Goal: Transaction & Acquisition: Purchase product/service

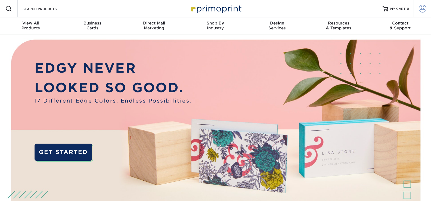
type input "[EMAIL_ADDRESS][DOMAIN_NAME]"
click at [421, 10] on span at bounding box center [422, 9] width 8 height 8
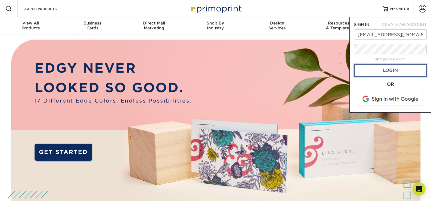
click at [392, 70] on link "Login" at bounding box center [390, 70] width 73 height 12
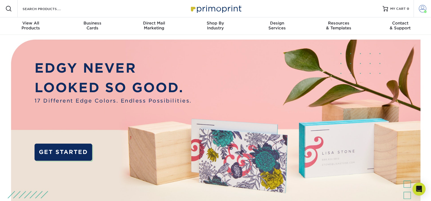
click at [423, 8] on span at bounding box center [422, 9] width 8 height 8
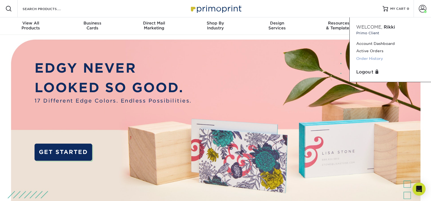
click at [377, 57] on link "Order History" at bounding box center [390, 58] width 68 height 7
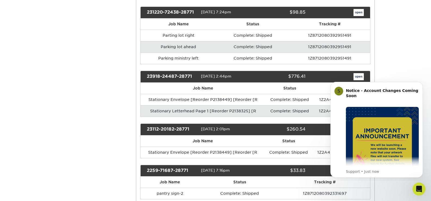
scroll to position [136, 0]
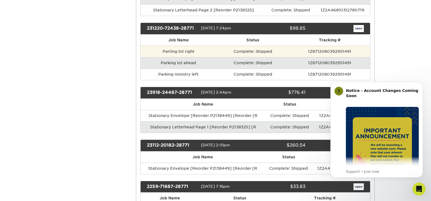
click at [187, 52] on td "Parting lot right" at bounding box center [178, 51] width 76 height 11
click at [184, 53] on td "Parting lot right" at bounding box center [178, 51] width 76 height 11
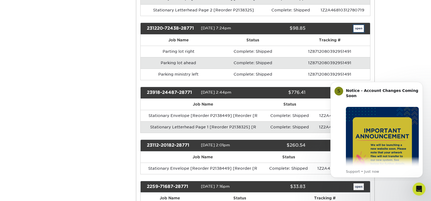
click at [360, 29] on link "open" at bounding box center [358, 28] width 10 height 7
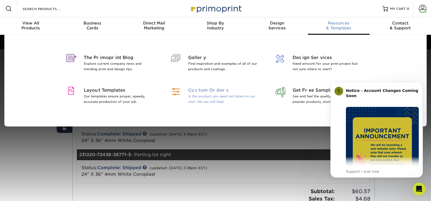
scroll to position [27, 0]
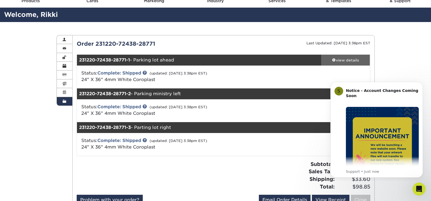
click at [333, 58] on span at bounding box center [334, 60] width 4 height 4
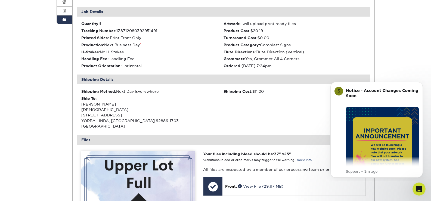
scroll to position [0, 0]
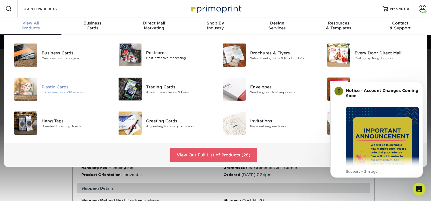
click at [47, 91] on div "For rewards or VIP events" at bounding box center [74, 92] width 65 height 5
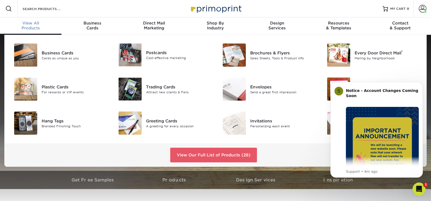
click at [29, 28] on div "View All Products" at bounding box center [30, 26] width 61 height 10
click at [207, 152] on link "View Our Full List of Products (28)" at bounding box center [213, 155] width 87 height 15
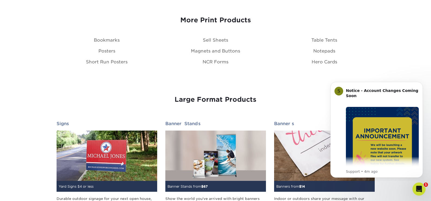
scroll to position [679, 0]
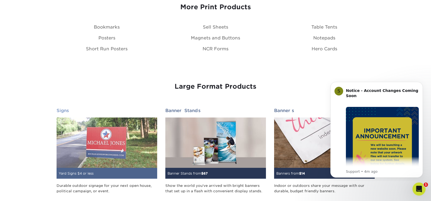
click at [109, 134] on img at bounding box center [107, 142] width 101 height 50
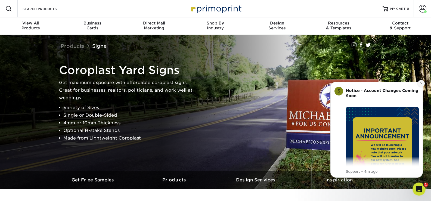
click at [420, 82] on icon "Dismiss notification" at bounding box center [421, 83] width 3 height 3
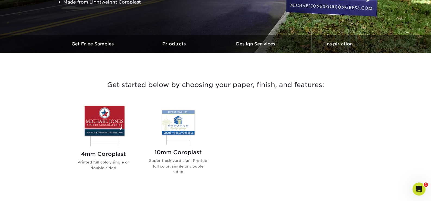
scroll to position [82, 0]
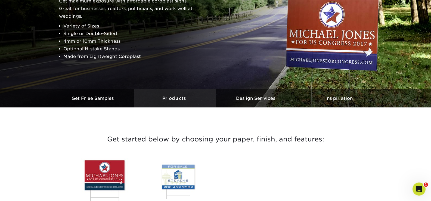
click at [177, 96] on h3 "Products" at bounding box center [175, 98] width 82 height 5
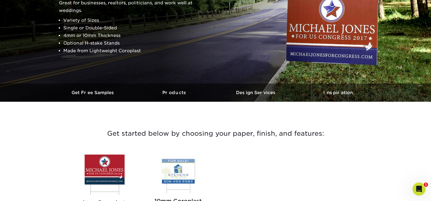
scroll to position [80, 0]
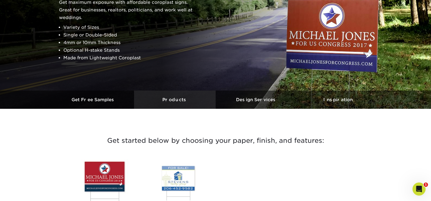
click at [178, 100] on h3 "Products" at bounding box center [175, 99] width 82 height 5
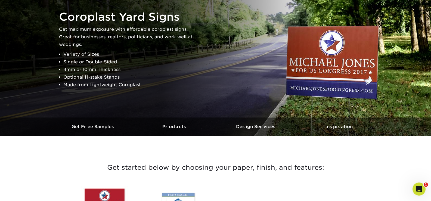
scroll to position [53, 0]
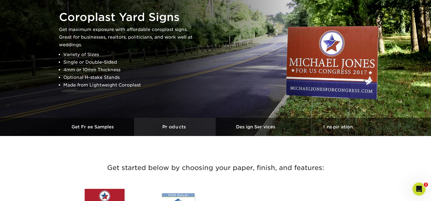
click at [185, 126] on h3 "Products" at bounding box center [175, 126] width 82 height 5
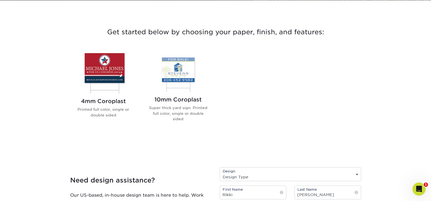
scroll to position [189, 0]
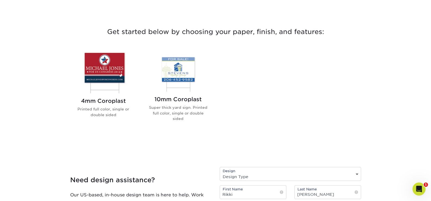
click at [116, 71] on img at bounding box center [104, 72] width 62 height 43
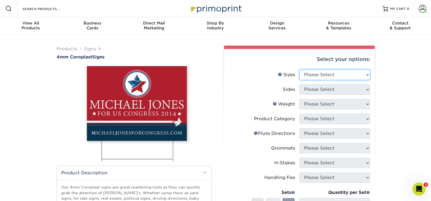
click at [366, 76] on select "Please Select 12" x 18" 18" x 24" 24" x 24" 24" x 36"" at bounding box center [334, 75] width 71 height 10
select select "24.00x36.00"
click at [299, 70] on select "Please Select 12" x 18" 18" x 24" 24" x 24" 24" x 36"" at bounding box center [334, 75] width 71 height 10
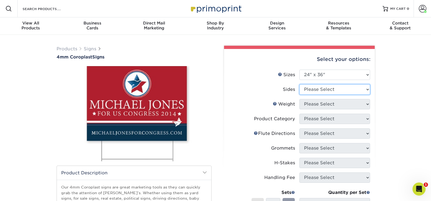
click at [349, 92] on select "Please Select Print Both Sides Print Front Only" at bounding box center [334, 89] width 71 height 10
select select "32d3c223-f82c-492b-b915-ba065a00862f"
click at [299, 84] on select "Please Select Print Both Sides Print Front Only" at bounding box center [334, 89] width 71 height 10
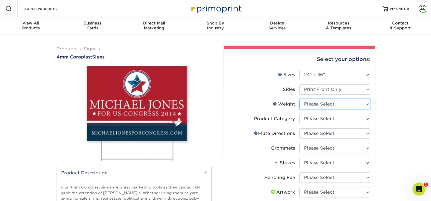
click at [337, 107] on select "Please Select 4CORO" at bounding box center [334, 104] width 71 height 10
select select "4CORO"
click at [299, 99] on select "Please Select 4CORO" at bounding box center [334, 104] width 71 height 10
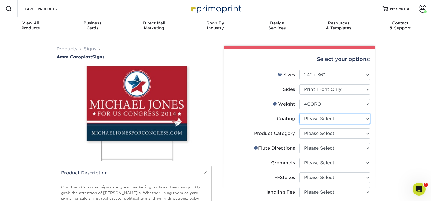
click at [326, 119] on select at bounding box center [334, 119] width 71 height 10
click at [299, 114] on select at bounding box center [334, 119] width 71 height 10
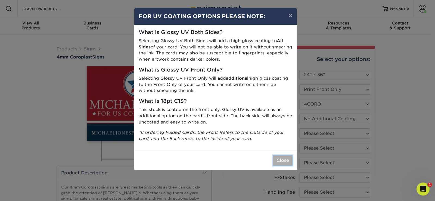
click at [287, 163] on button "Close" at bounding box center [283, 160] width 20 height 10
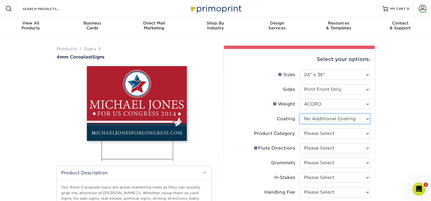
click at [368, 120] on select at bounding box center [334, 119] width 71 height 10
select select "-1"
click at [299, 114] on select at bounding box center [334, 119] width 71 height 10
select select
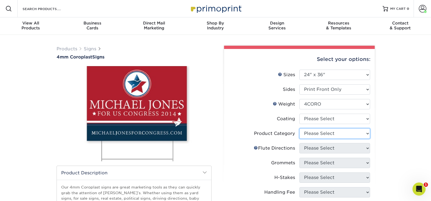
click at [340, 135] on select "Please Select Coroplast Signs" at bounding box center [334, 133] width 71 height 10
select select "b3582ed5-6912-492c-8440-2cc51afdb8e1"
click at [299, 128] on select "Please Select Coroplast Signs" at bounding box center [334, 133] width 71 height 10
click at [332, 149] on select "Please Select Flute Direction (Horizontal) Flute Direction (Vertical)" at bounding box center [334, 148] width 71 height 10
select select "b9474d6d-25b7-40b8-b284-85b7690982f8"
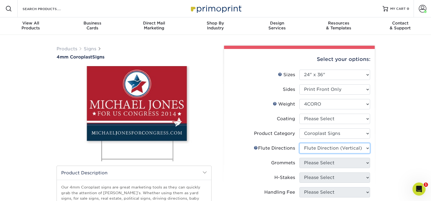
click at [299, 143] on select "Please Select Flute Direction (Horizontal) Flute Direction (Vertical)" at bounding box center [334, 148] width 71 height 10
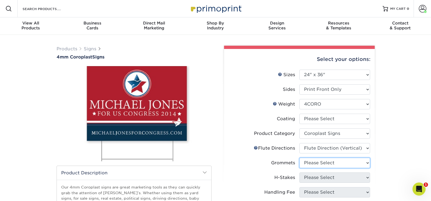
click at [333, 161] on select "Please Select No Grommets Yes, Grommet All 4 Corners Yes, Grommet All 4 Corners…" at bounding box center [334, 163] width 71 height 10
select select "90d329df-db80-4206-b821-ff9d3f363977"
click at [299, 158] on select "Please Select No Grommets Yes, Grommet All 4 Corners Yes, Grommet All 4 Corners…" at bounding box center [334, 163] width 71 height 10
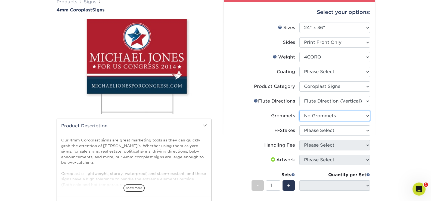
scroll to position [54, 0]
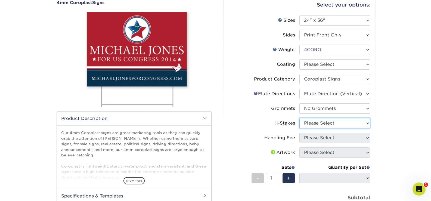
click at [325, 122] on select "Please Select No H-Stakes Yes" at bounding box center [334, 123] width 71 height 10
select select "aec992a9-897e-40ed-b45c-8ce74849ba63"
click at [299, 118] on select "Please Select No H-Stakes Yes" at bounding box center [334, 123] width 71 height 10
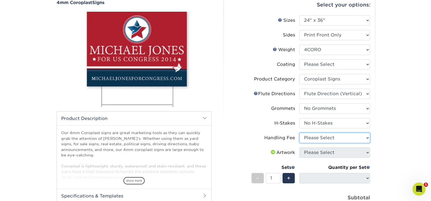
click at [329, 140] on select "Please Select Handling Fee" at bounding box center [334, 138] width 71 height 10
click at [299, 133] on select "Please Select Handling Fee" at bounding box center [334, 138] width 71 height 10
click at [327, 139] on select "Please Select Handling Fee" at bounding box center [334, 138] width 71 height 10
select select "-1"
click at [299, 133] on select "Please Select Handling Fee" at bounding box center [334, 138] width 71 height 10
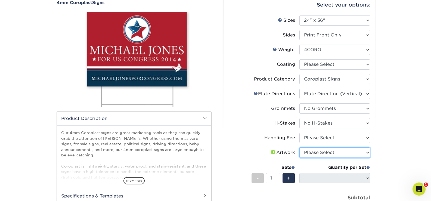
click at [327, 152] on select "Please Select I will upload files I need a design - $50" at bounding box center [334, 152] width 71 height 10
select select "upload"
click at [299, 147] on select "Please Select I will upload files I need a design - $50" at bounding box center [334, 152] width 71 height 10
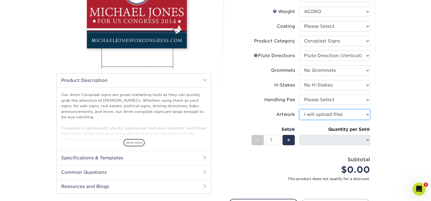
scroll to position [109, 0]
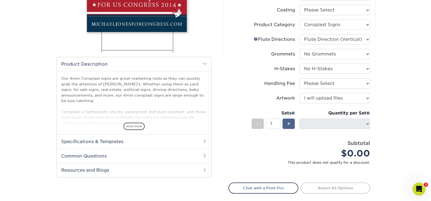
click at [292, 123] on div "+" at bounding box center [288, 123] width 12 height 10
click at [135, 142] on h2 "Specifications & Templates" at bounding box center [134, 141] width 154 height 14
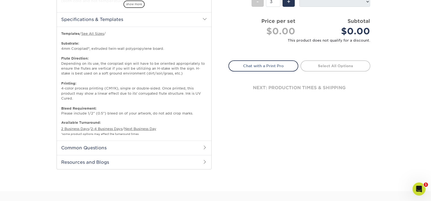
scroll to position [245, 0]
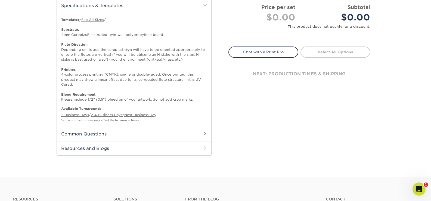
click at [130, 130] on h2 "Common Questions" at bounding box center [134, 134] width 154 height 14
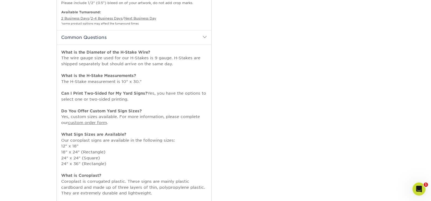
scroll to position [408, 0]
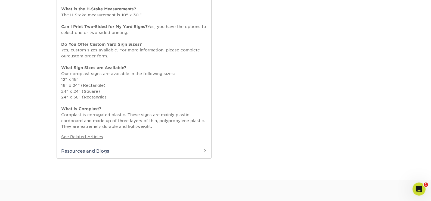
click at [155, 152] on h2 "Resources and Blogs" at bounding box center [134, 151] width 154 height 14
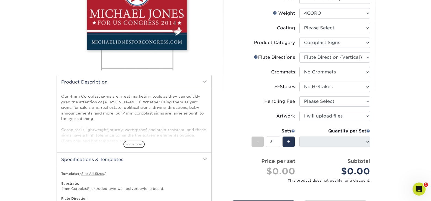
scroll to position [109, 0]
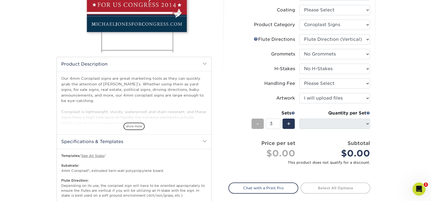
click at [258, 123] on span "-" at bounding box center [257, 124] width 2 height 8
type input "2"
click at [369, 112] on span at bounding box center [368, 113] width 4 height 4
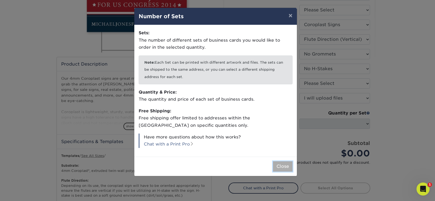
click at [281, 166] on button "Close" at bounding box center [283, 166] width 20 height 10
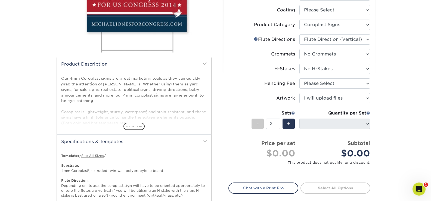
scroll to position [0, 0]
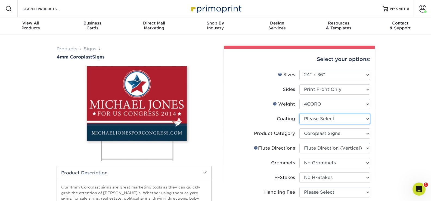
click at [368, 119] on select at bounding box center [334, 119] width 71 height 10
select select "3e7618de-abca-4bda-9f97-8b9129e913d8"
click at [299, 114] on select at bounding box center [334, 119] width 71 height 10
select select "-1"
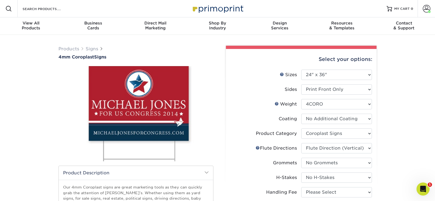
select select "-1"
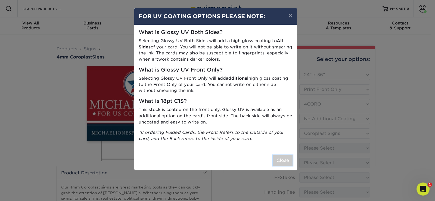
click at [276, 159] on button "Close" at bounding box center [283, 160] width 20 height 10
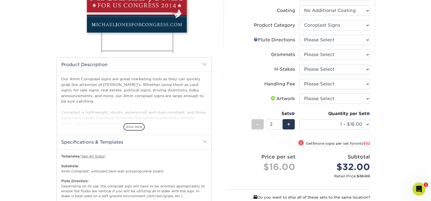
scroll to position [109, 0]
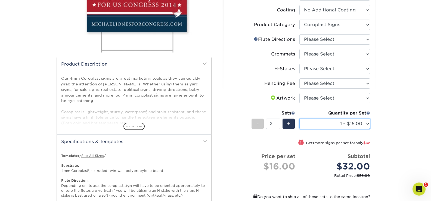
click at [367, 123] on select "1 – $16.00 2 – $32.00 3 – $48.00 4 – $64.00 5 – $80.00 6 – $96.00 7 – $111.00 8…" at bounding box center [334, 123] width 71 height 10
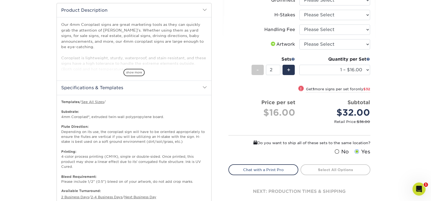
scroll to position [163, 0]
click at [366, 45] on select "Please Select I will upload files I need a design - $50" at bounding box center [334, 44] width 71 height 10
select select "upload"
click at [299, 39] on select "Please Select I will upload files I need a design - $50" at bounding box center [334, 44] width 71 height 10
click at [400, 55] on div "Products Signs 4mm Coroplast Signs /" at bounding box center [215, 205] width 431 height 667
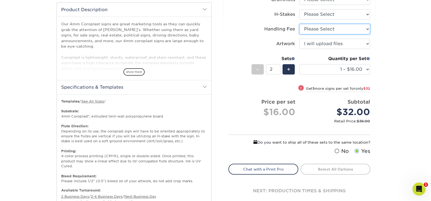
click at [356, 30] on select "Please Select Handling Fee" at bounding box center [334, 29] width 71 height 10
click at [356, 29] on select "Please Select Handling Fee" at bounding box center [334, 29] width 71 height 10
click at [299, 24] on select "Please Select Handling Fee" at bounding box center [334, 29] width 71 height 10
click at [363, 30] on select "Please Select Handling Fee" at bounding box center [334, 29] width 71 height 10
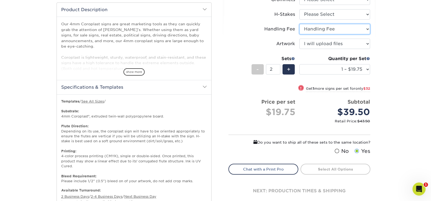
select select "-1"
click at [299, 24] on select "Please Select Handling Fee" at bounding box center [334, 29] width 71 height 10
click at [395, 47] on div "Products Signs 4mm Coroplast Signs /" at bounding box center [215, 205] width 431 height 667
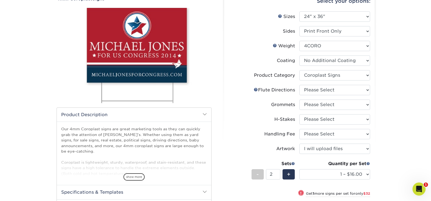
scroll to position [82, 0]
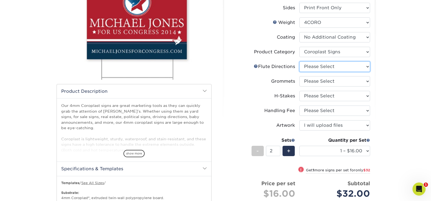
click at [345, 67] on select "Please Select Flute Direction (Horizontal) Flute Direction (Vertical)" at bounding box center [334, 66] width 71 height 10
select select "b9474d6d-25b7-40b8-b284-85b7690982f8"
click at [299, 61] on select "Please Select Flute Direction (Horizontal) Flute Direction (Vertical)" at bounding box center [334, 66] width 71 height 10
click at [341, 82] on select "Please Select No Grommets Yes, Grommet All 4 Corners Yes, Grommet All 4 Corners…" at bounding box center [334, 81] width 71 height 10
select select "90d329df-db80-4206-b821-ff9d3f363977"
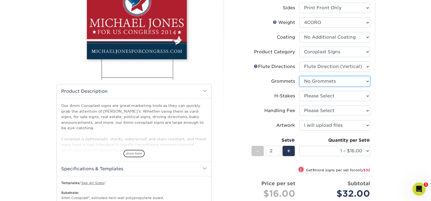
click at [299, 76] on select "Please Select No Grommets Yes, Grommet All 4 Corners Yes, Grommet All 4 Corners…" at bounding box center [334, 81] width 71 height 10
click at [329, 98] on select "Please Select No H-Stakes Yes" at bounding box center [334, 96] width 71 height 10
select select "aec992a9-897e-40ed-b45c-8ce74849ba63"
click at [299, 91] on select "Please Select No H-Stakes Yes" at bounding box center [334, 96] width 71 height 10
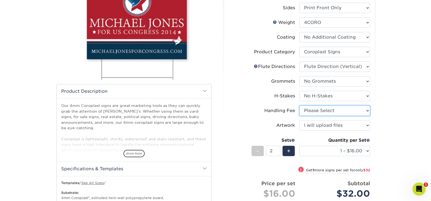
click at [323, 108] on select "Please Select Handling Fee" at bounding box center [334, 110] width 71 height 10
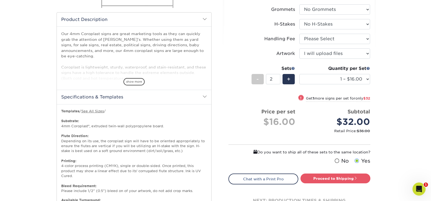
scroll to position [190, 0]
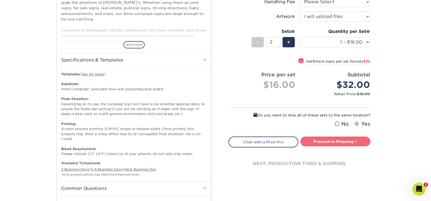
click at [348, 143] on link "Proceed to Shipping" at bounding box center [335, 141] width 70 height 10
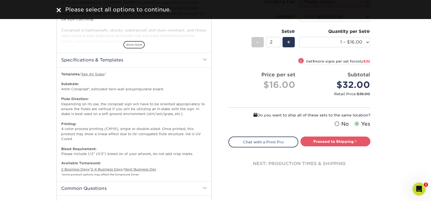
click at [410, 123] on div "Products Signs 4mm Coroplast Signs /" at bounding box center [215, 178] width 431 height 667
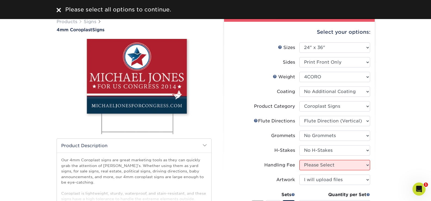
scroll to position [54, 0]
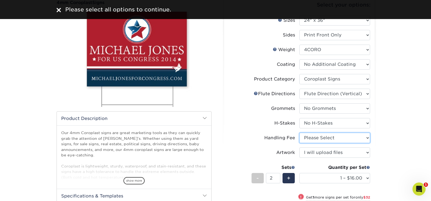
click at [345, 137] on select "Please Select Handling Fee" at bounding box center [334, 138] width 71 height 10
select select "ab74c079-444c-4260-ae6a-e09bdee8073c"
click at [299, 133] on select "Please Select Handling Fee" at bounding box center [334, 138] width 71 height 10
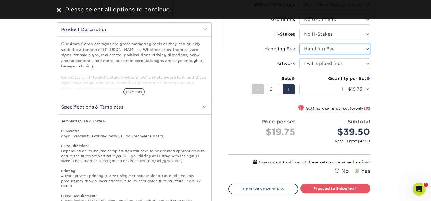
scroll to position [163, 0]
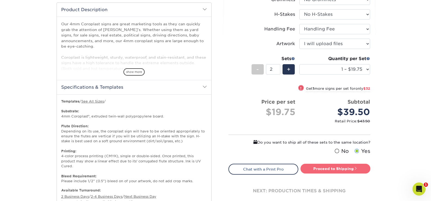
click at [334, 169] on link "Proceed to Shipping" at bounding box center [335, 169] width 70 height 10
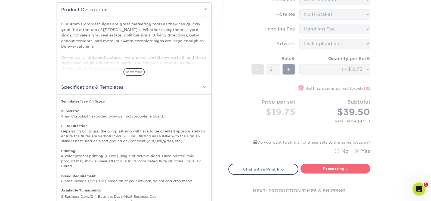
select select "044640a2-81e0-4a14-b128-5232b6ab5635"
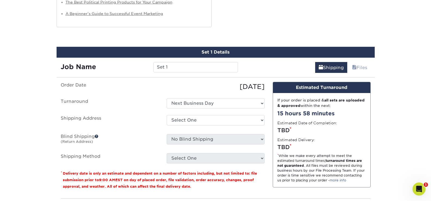
scroll to position [653, 0]
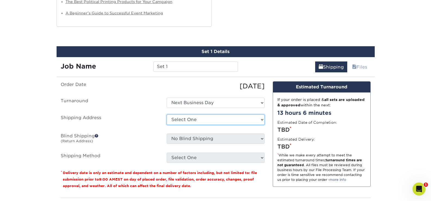
click at [186, 123] on select "Select One Business Office FBC MEDIA [DEMOGRAPHIC_DATA] + Add New Address" at bounding box center [216, 119] width 98 height 10
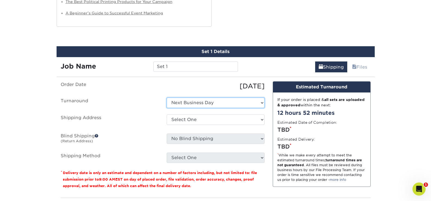
click at [189, 102] on select "Select One Next Business Day" at bounding box center [216, 103] width 98 height 10
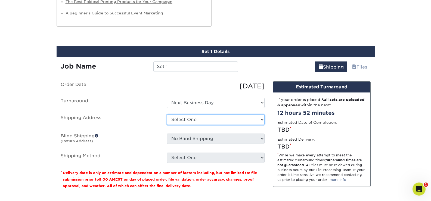
click at [191, 122] on select "Select One Business Office FBC MEDIA [DEMOGRAPHIC_DATA] + Add New Address" at bounding box center [216, 119] width 98 height 10
select select "32092"
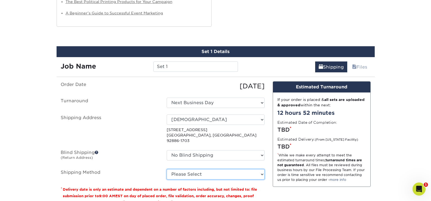
click at [198, 169] on select "Please Select Flat Rate Shipping (+$11.20) Ground Shipping (+$14.96) 3 Day Ship…" at bounding box center [216, 174] width 98 height 10
select select "G4MFLATRATE"
click at [167, 169] on select "Please Select Flat Rate Shipping (+$11.20) Ground Shipping (+$14.96) 3 Day Ship…" at bounding box center [216, 174] width 98 height 10
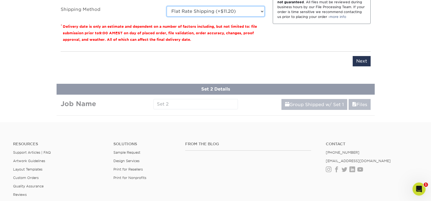
scroll to position [816, 0]
click at [359, 56] on input "Next" at bounding box center [361, 61] width 18 height 10
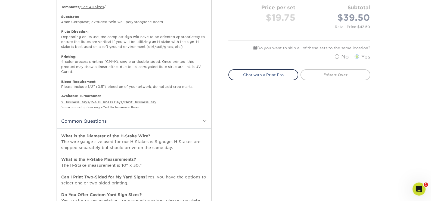
scroll to position [218, 0]
